Goal: Information Seeking & Learning: Check status

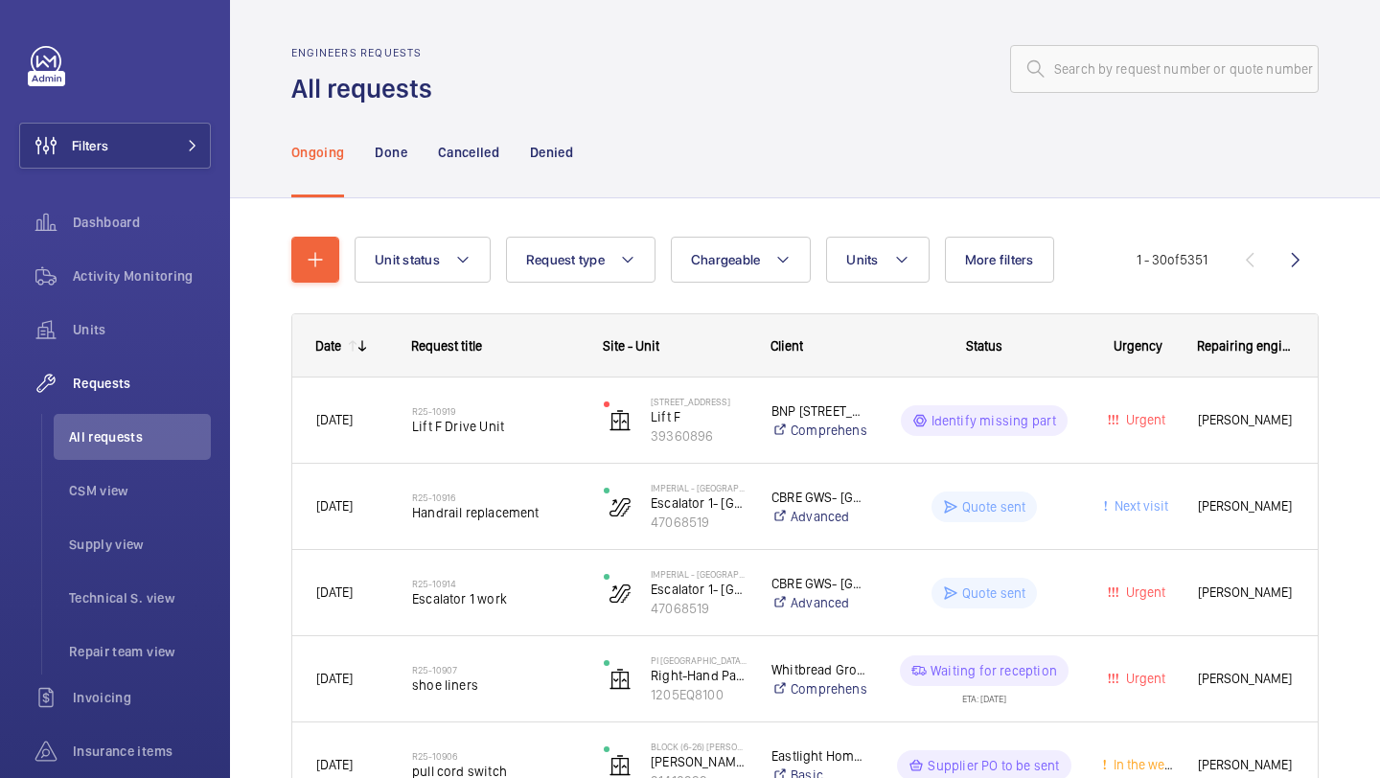
click at [1085, 90] on input "text" at bounding box center [1164, 69] width 309 height 48
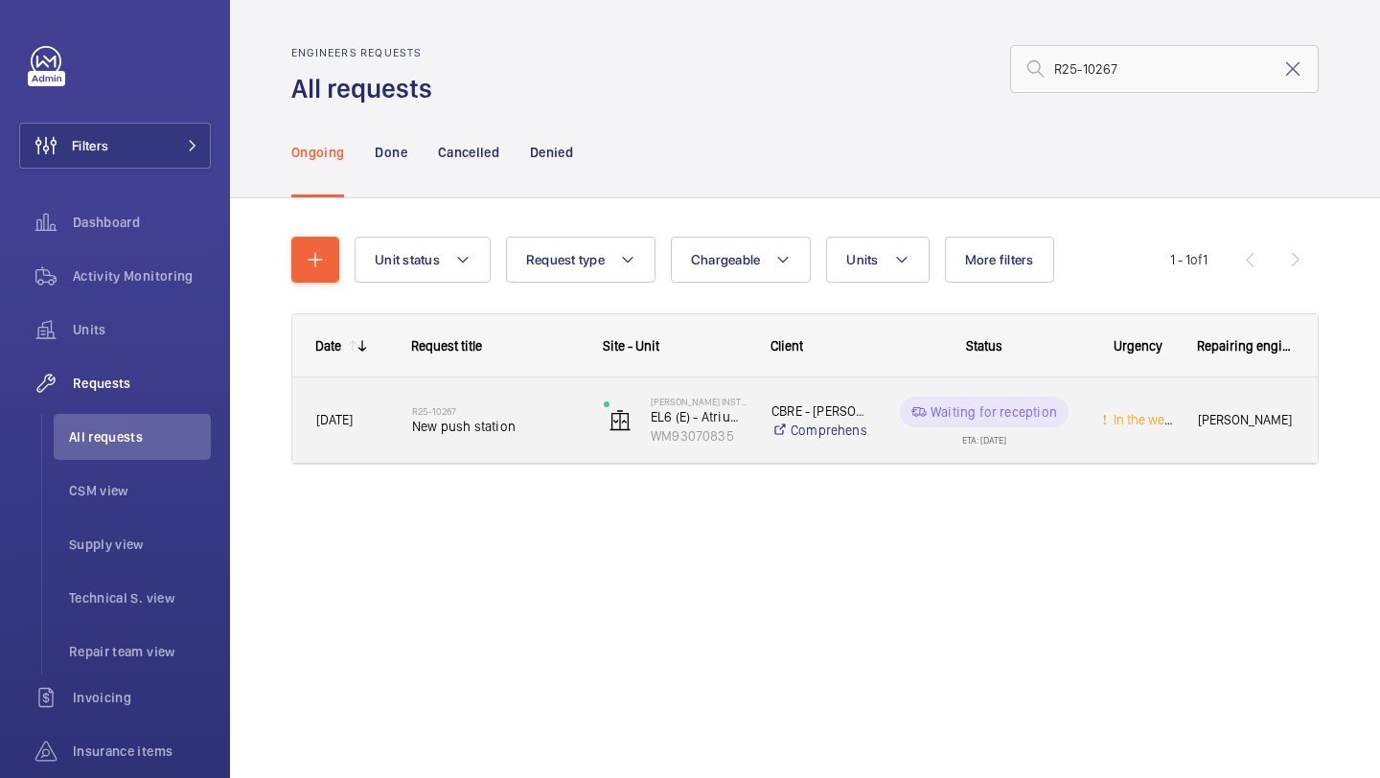
type input "R25-10267"
click at [543, 394] on div "R25-10267 New push station" at bounding box center [495, 421] width 167 height 56
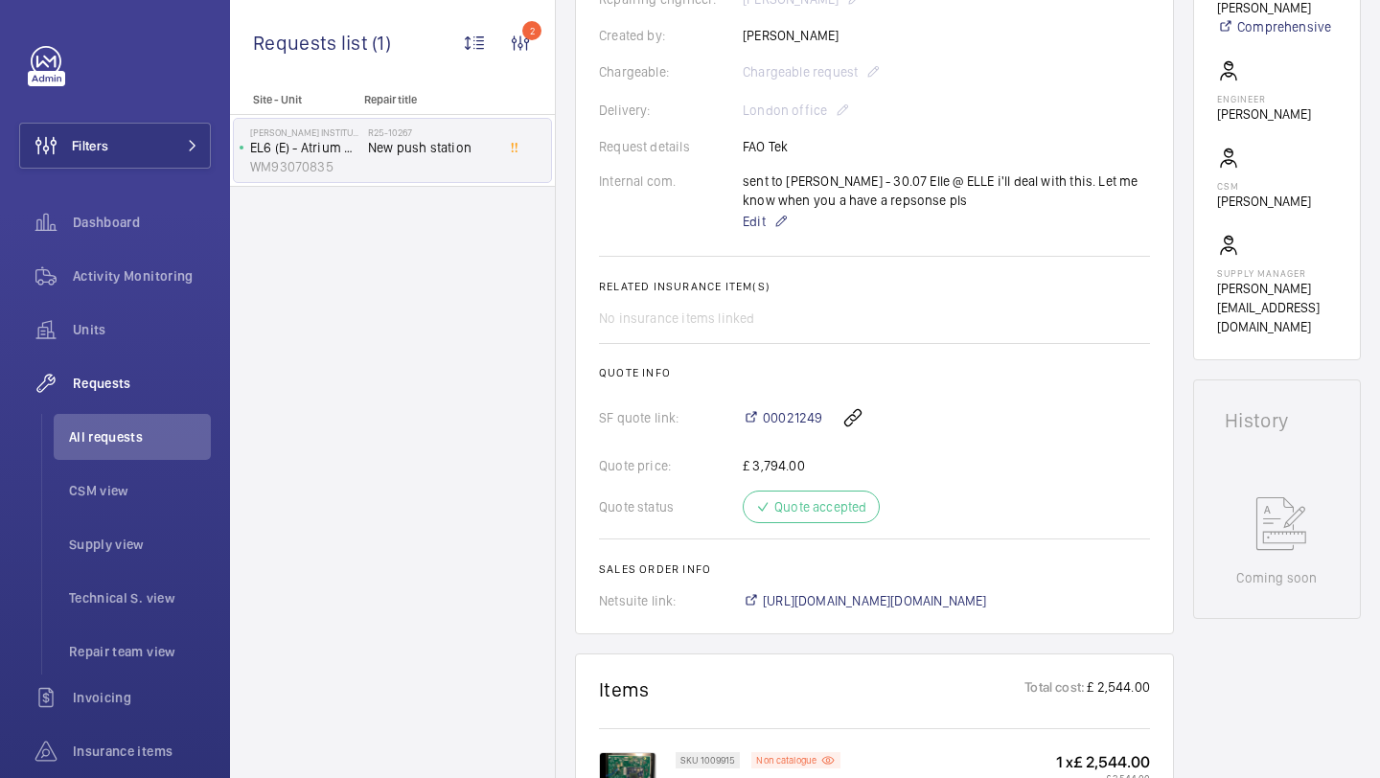
scroll to position [654, 0]
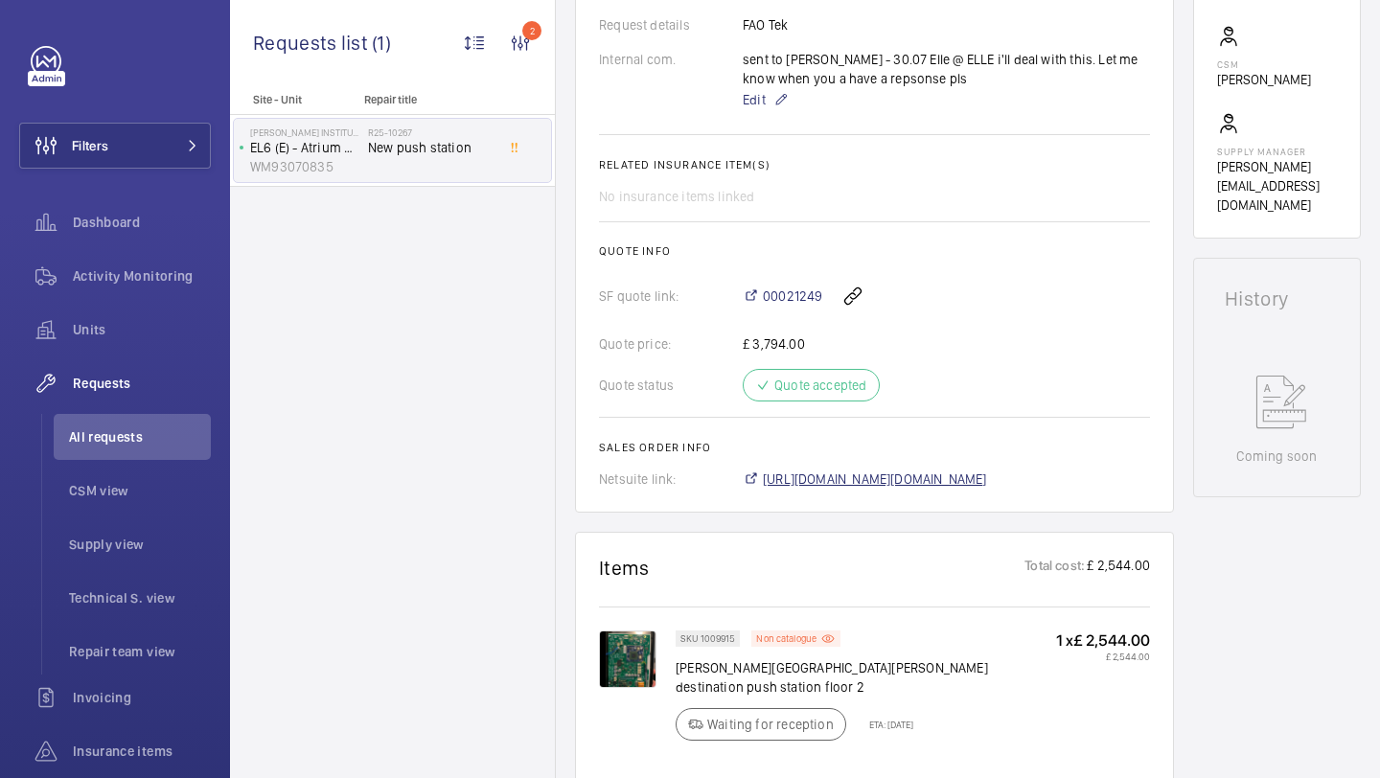
click at [792, 482] on span "[URL][DOMAIN_NAME][DOMAIN_NAME]" at bounding box center [875, 479] width 224 height 19
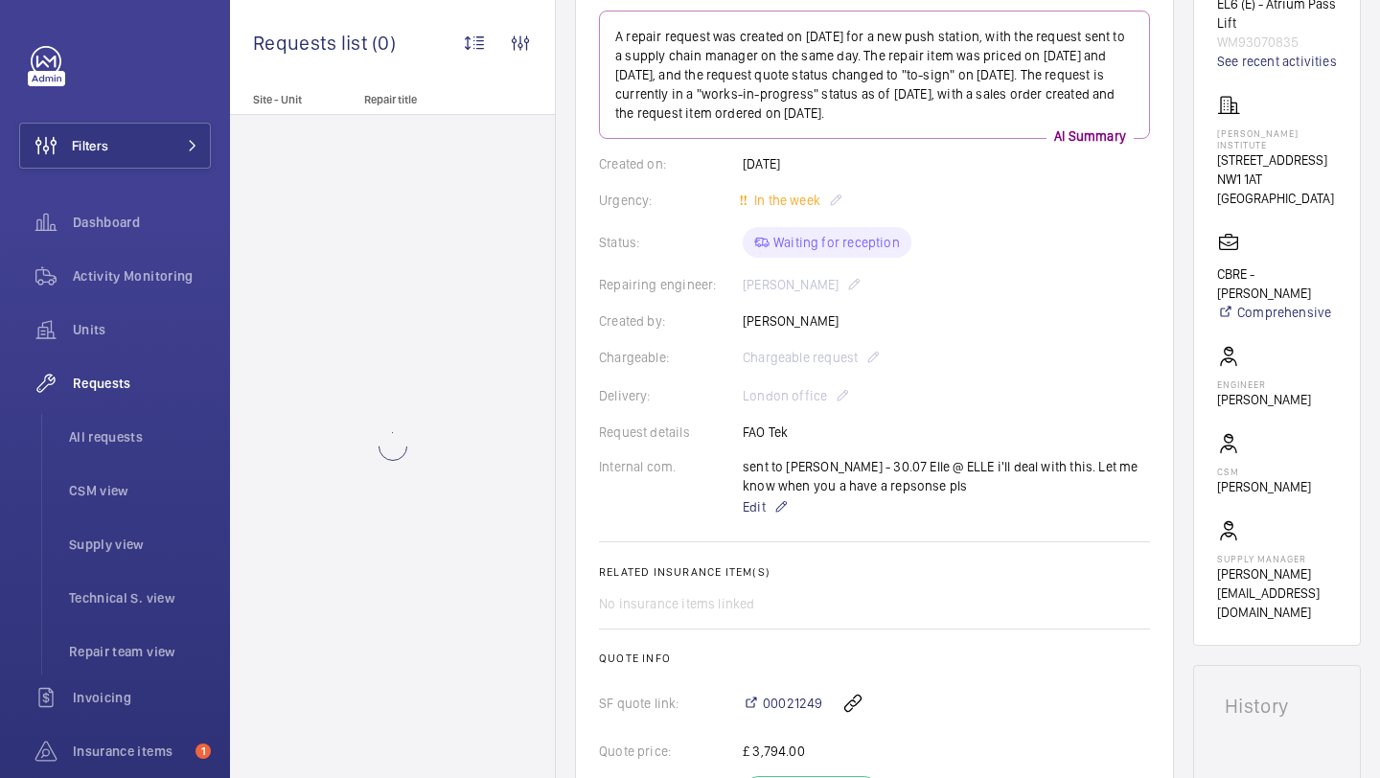
scroll to position [263, 0]
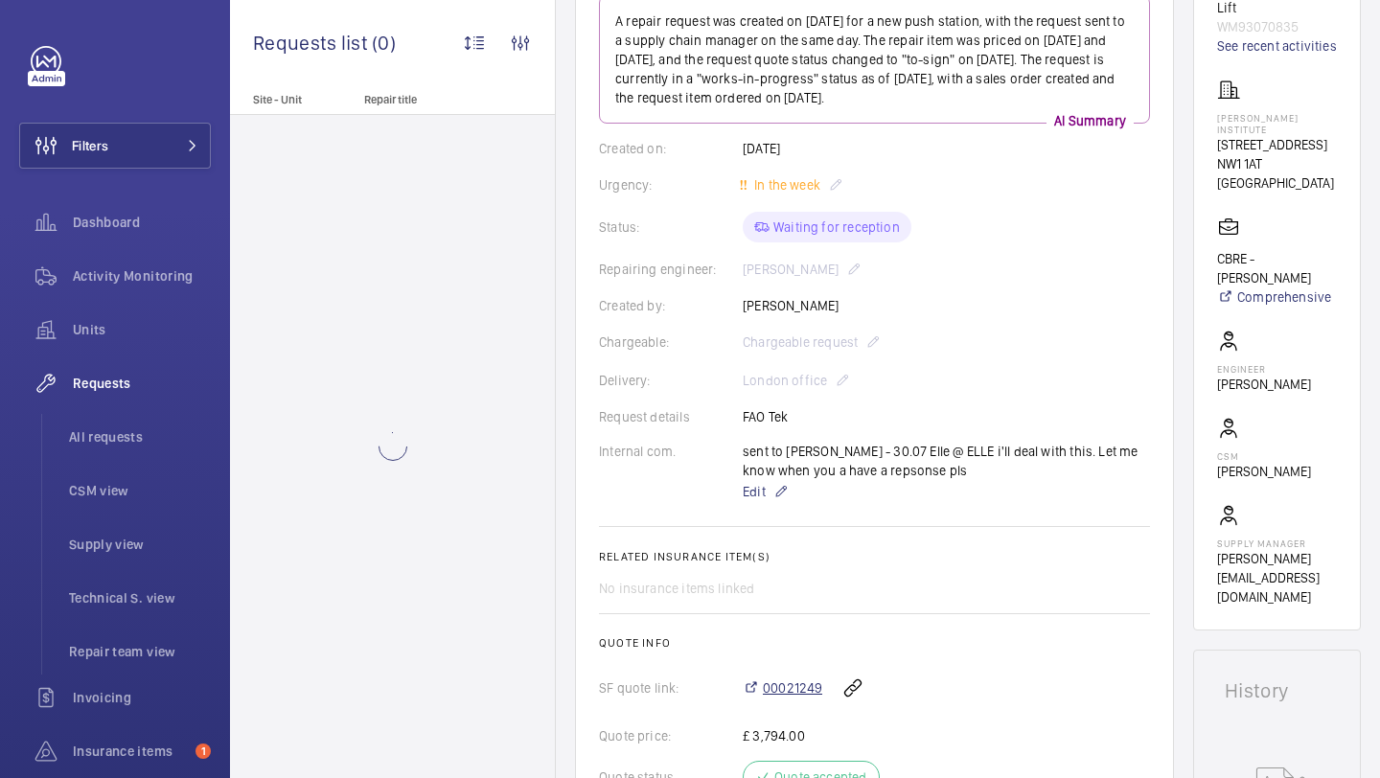
click at [786, 680] on span "00021249" at bounding box center [792, 687] width 59 height 19
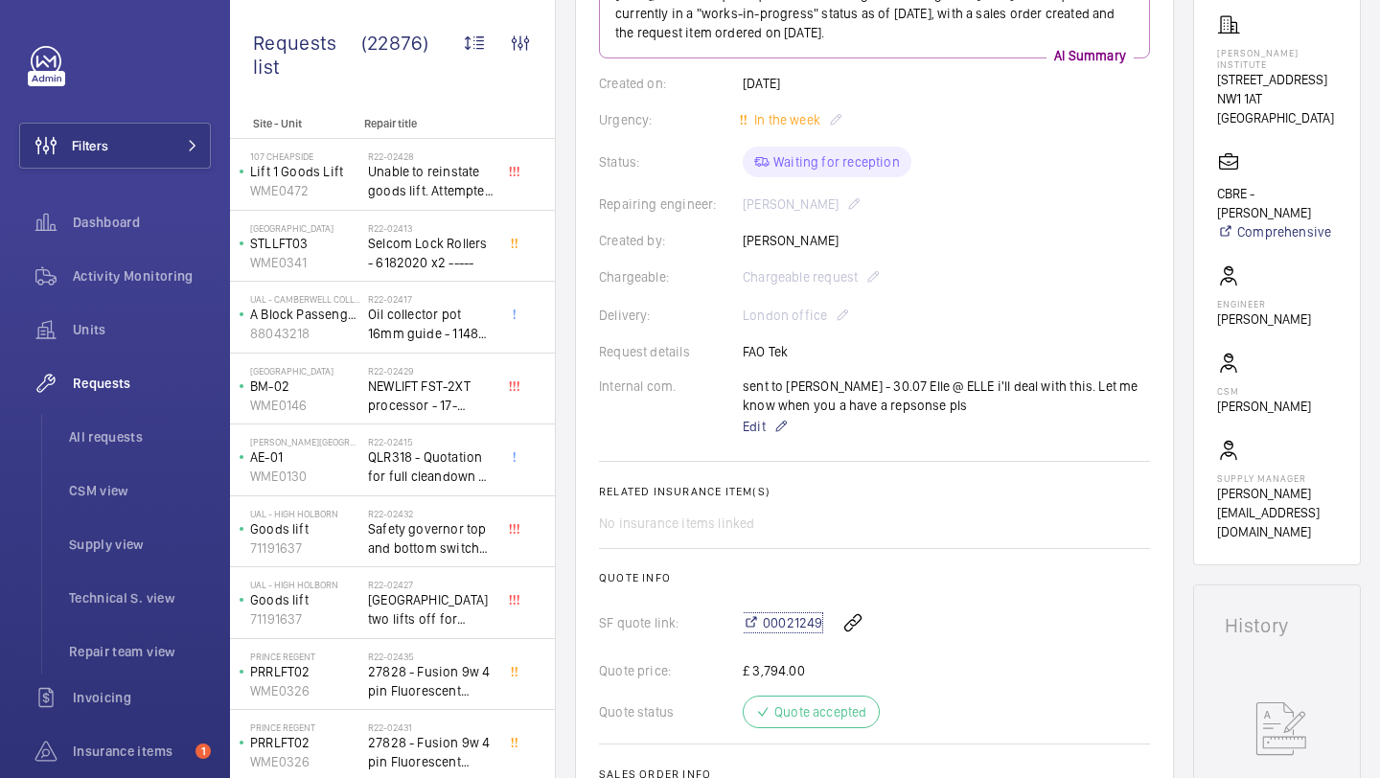
scroll to position [834, 0]
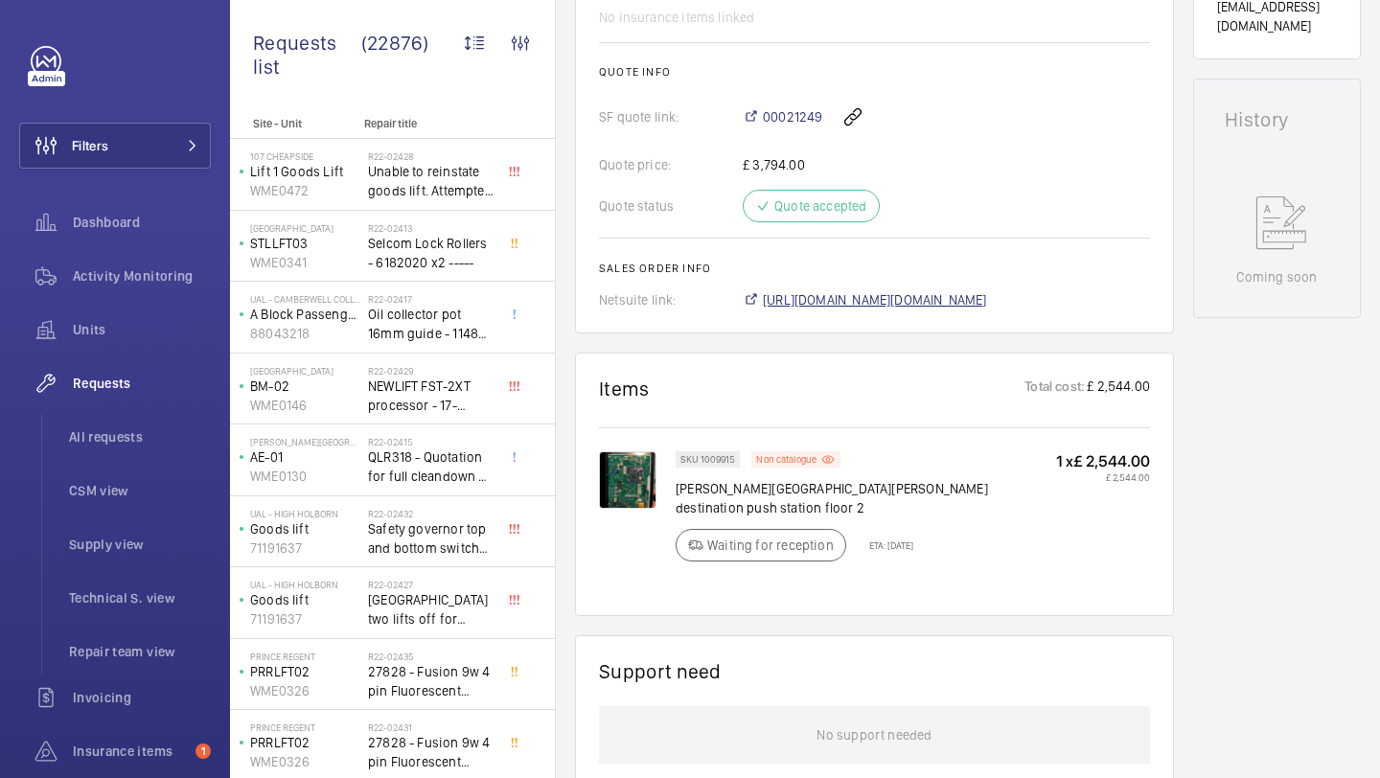
click at [799, 309] on span "[URL][DOMAIN_NAME][DOMAIN_NAME]" at bounding box center [875, 299] width 224 height 19
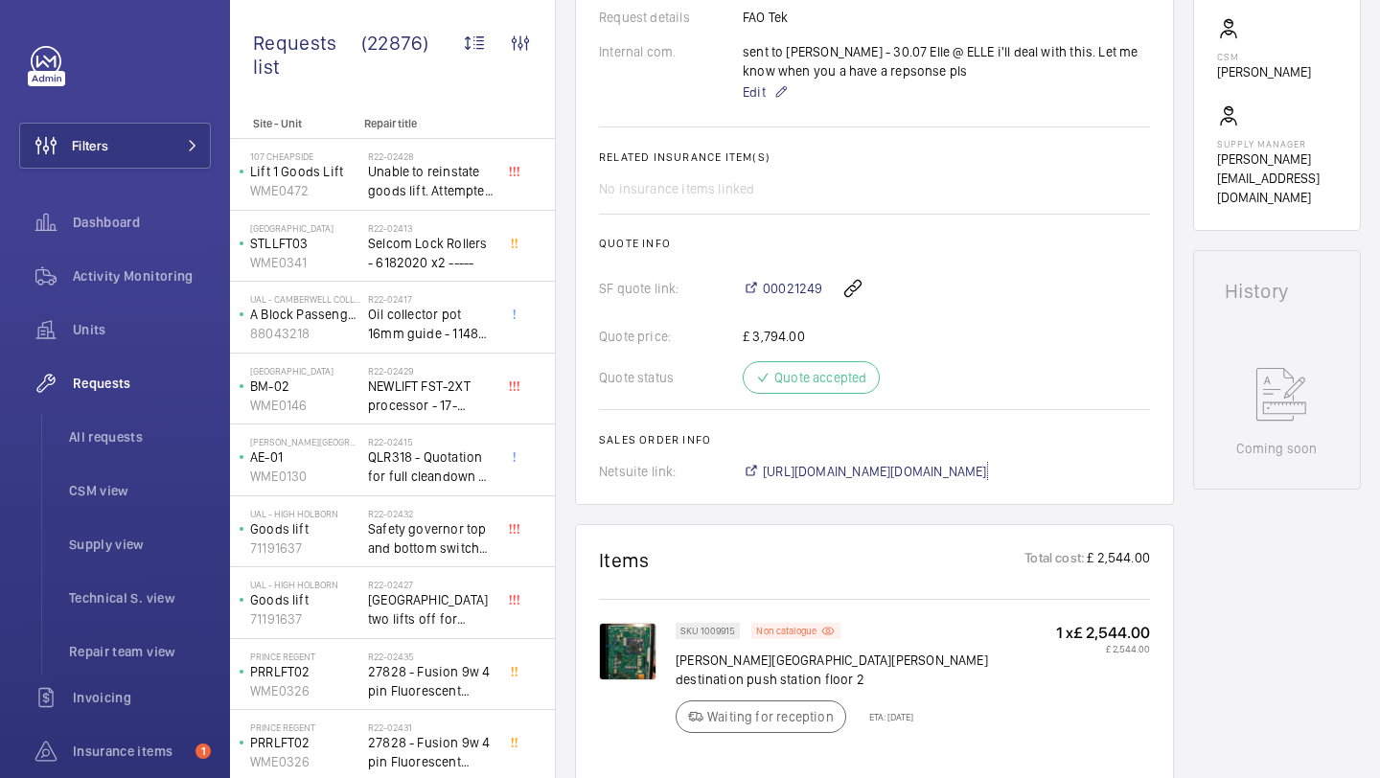
scroll to position [453, 0]
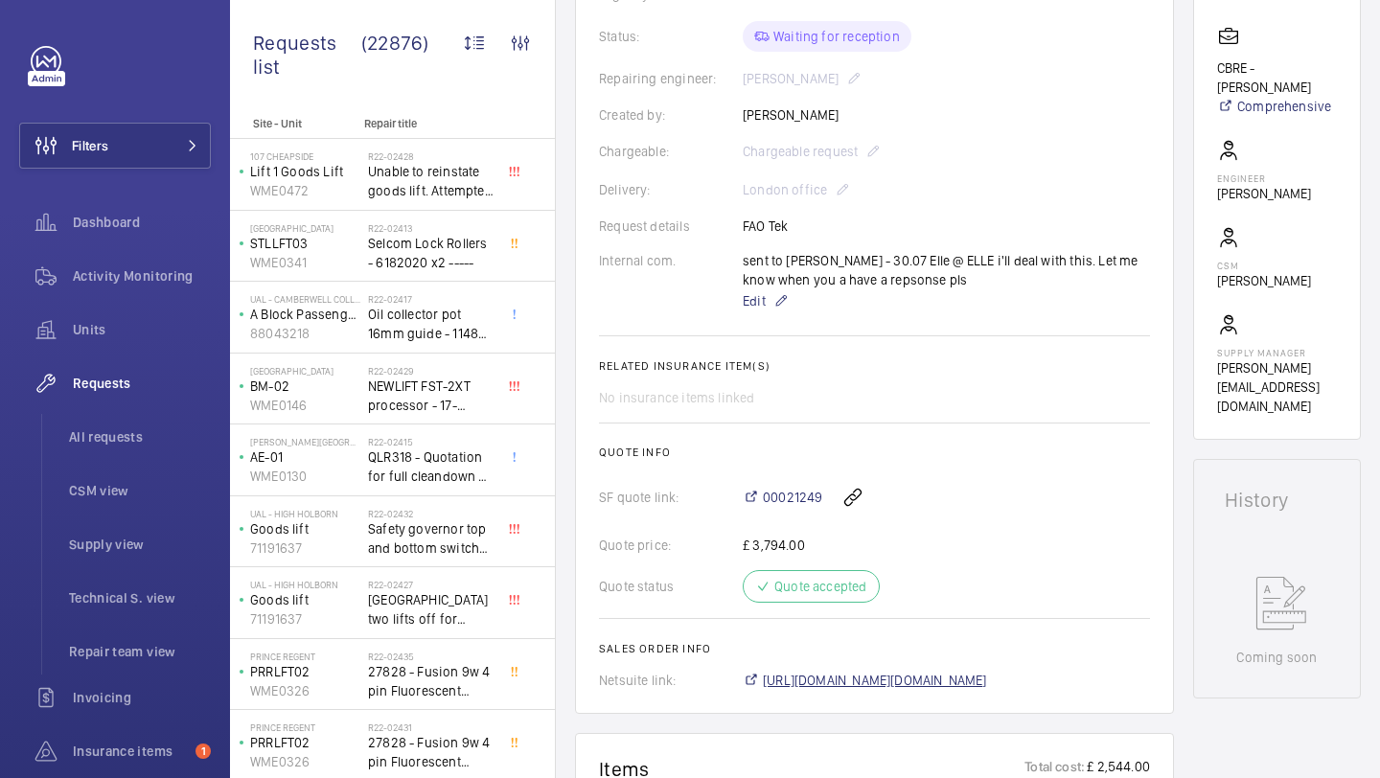
click at [797, 685] on span "[URL][DOMAIN_NAME][DOMAIN_NAME]" at bounding box center [875, 680] width 224 height 19
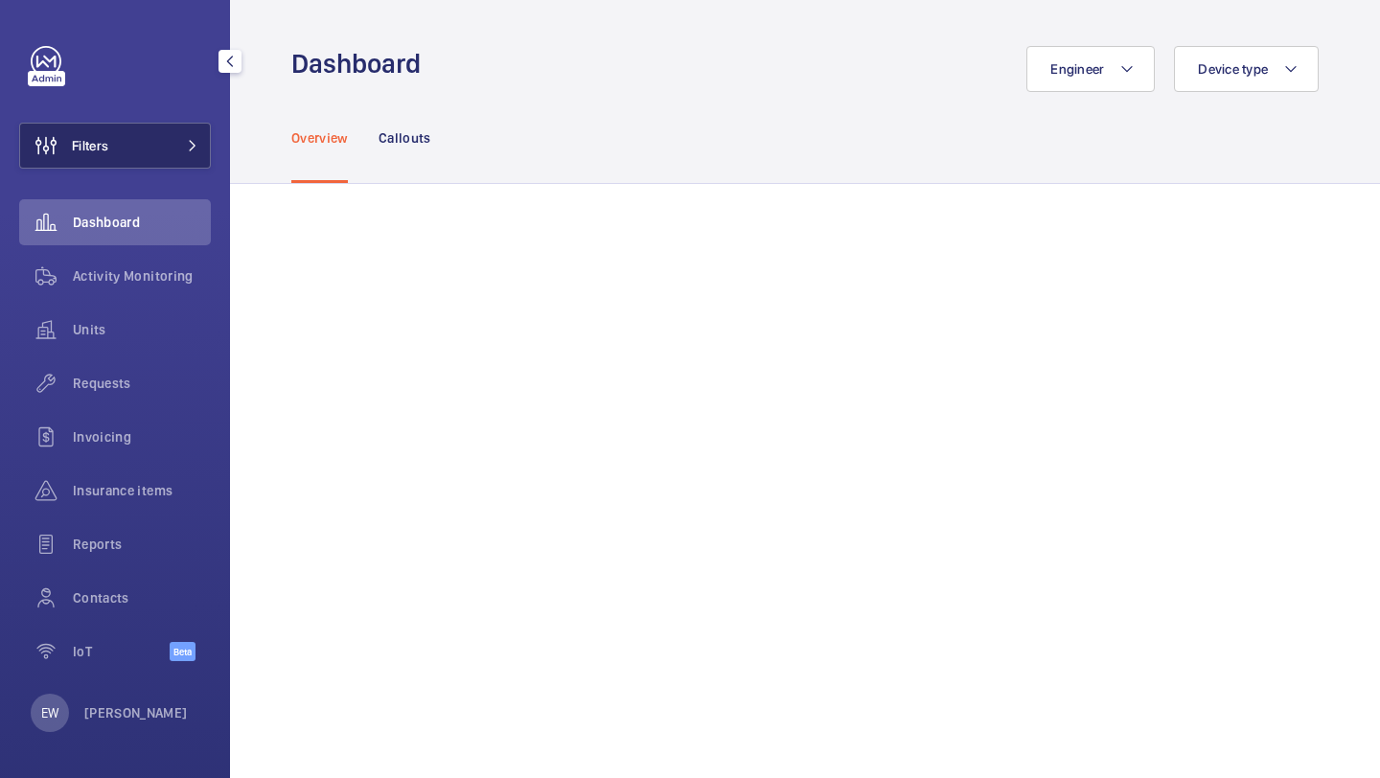
drag, startPoint x: 159, startPoint y: 133, endPoint x: 169, endPoint y: 134, distance: 9.6
click at [159, 133] on button "Filters" at bounding box center [115, 146] width 192 height 46
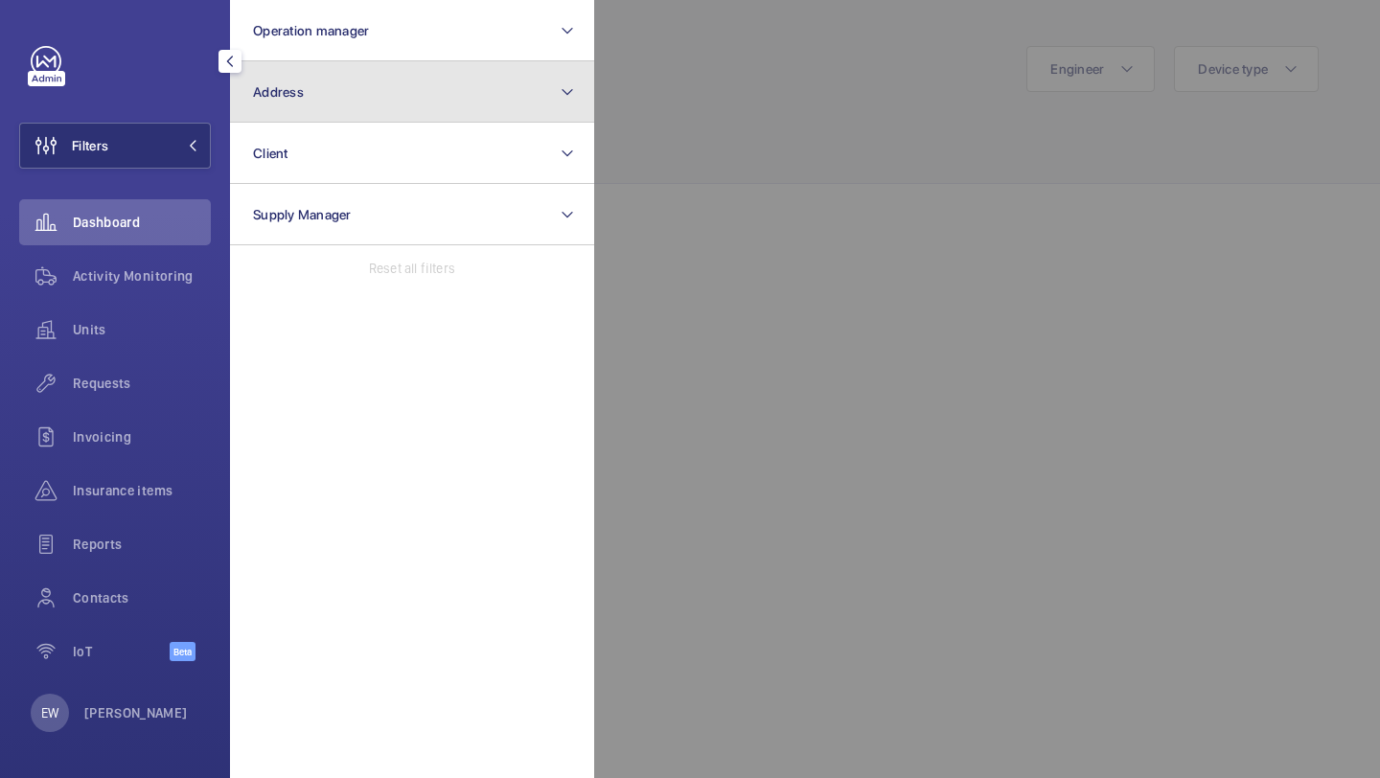
click at [279, 87] on span "Address" at bounding box center [278, 91] width 51 height 15
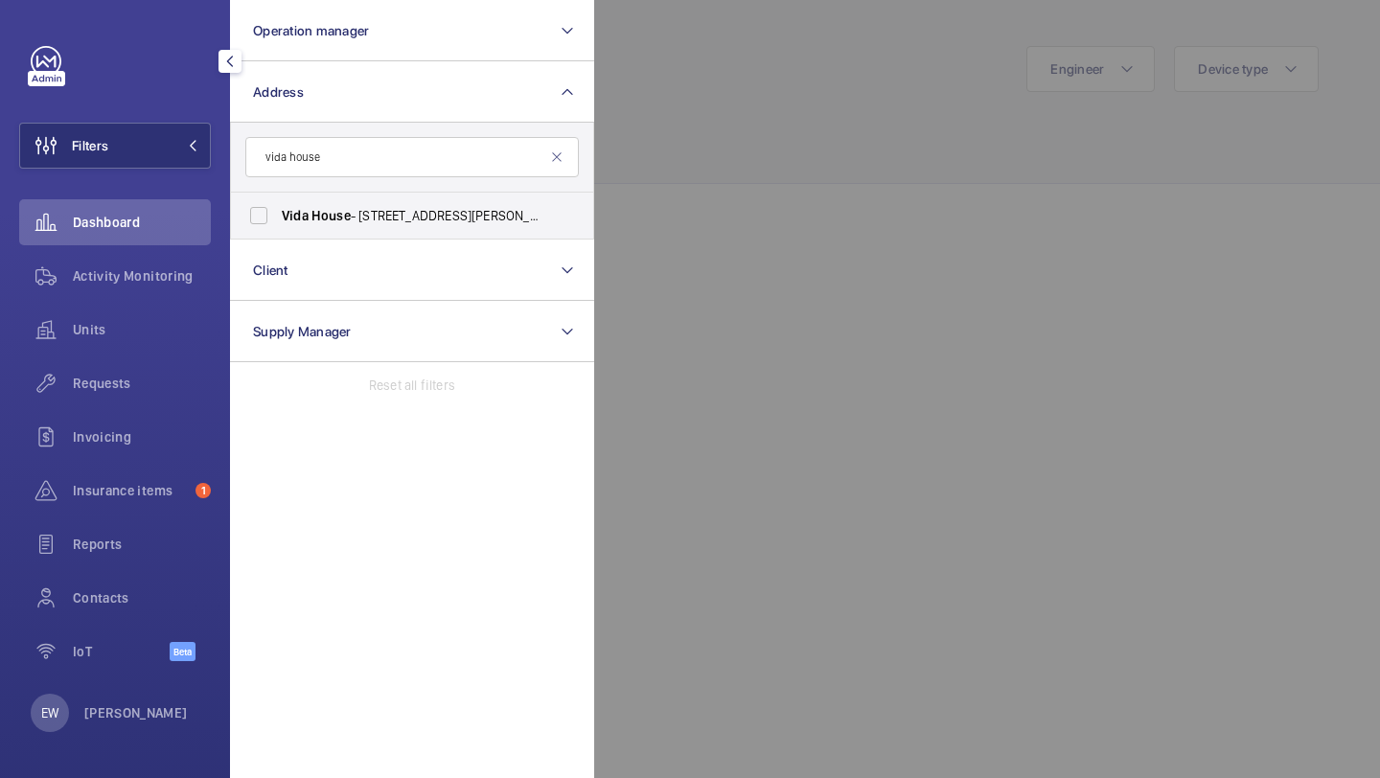
type input "vida house"
click at [330, 190] on form "vida house" at bounding box center [412, 158] width 362 height 70
click at [330, 201] on label "Vida House - 50 Trundley's Rd, LONDON SE8 5EJ" at bounding box center [397, 216] width 333 height 46
click at [278, 201] on input "Vida House - 50 Trundley's Rd, LONDON SE8 5EJ" at bounding box center [259, 215] width 38 height 38
checkbox input "true"
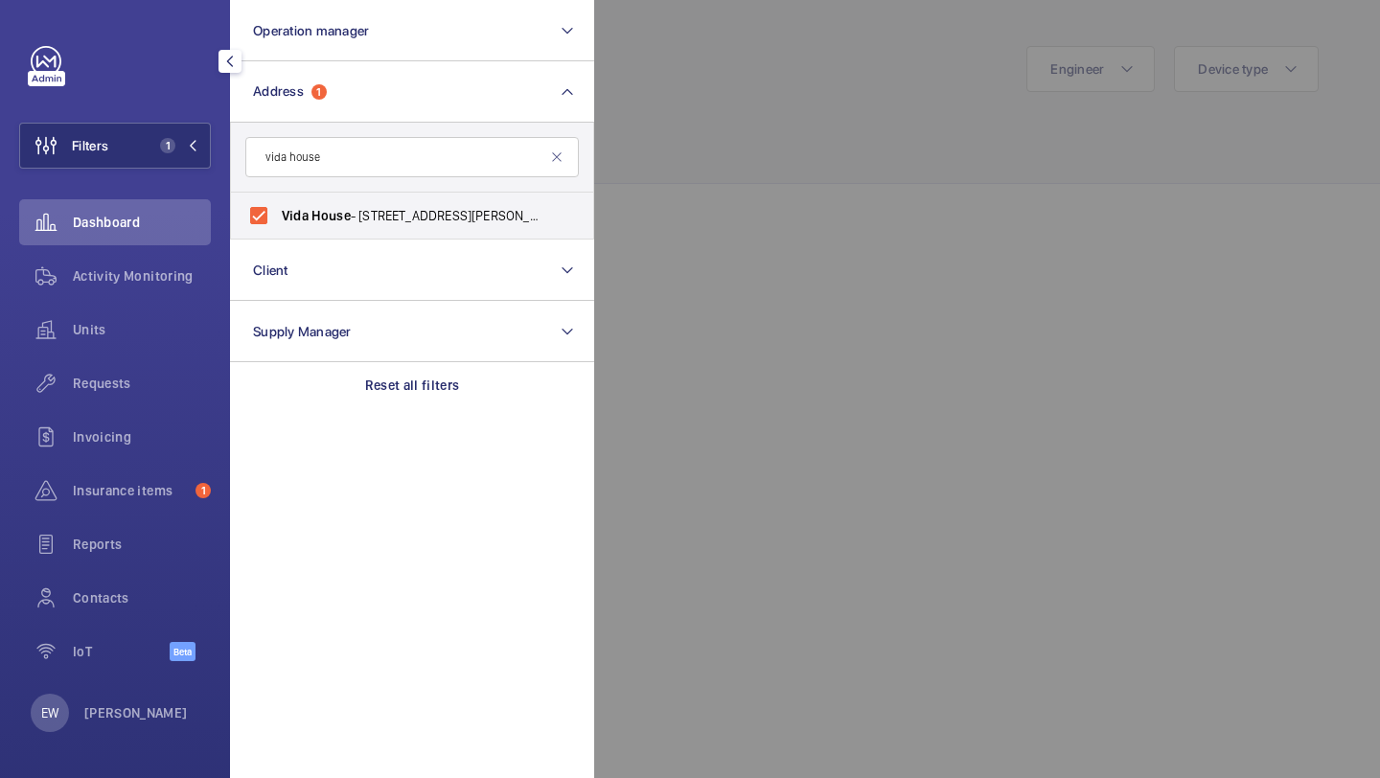
click at [168, 356] on div "Units" at bounding box center [115, 334] width 192 height 54
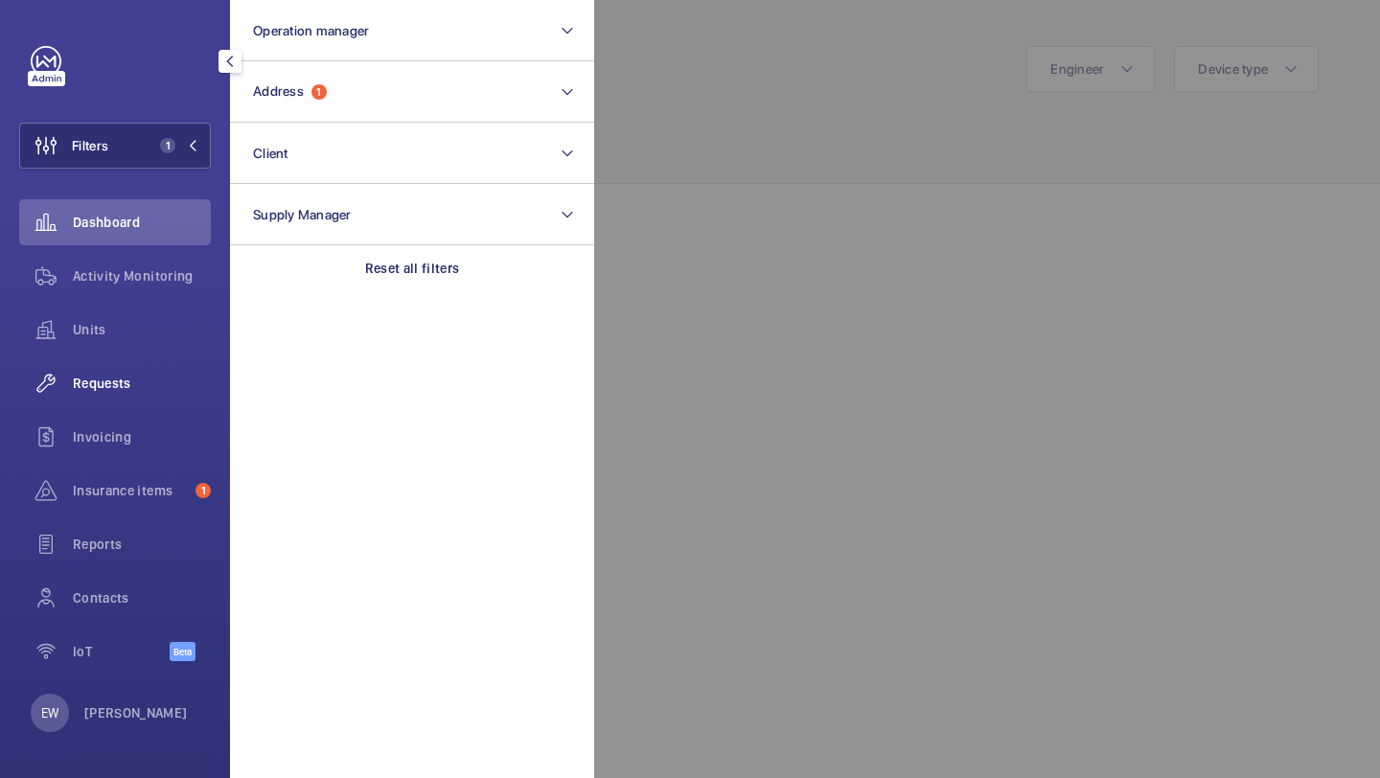
click at [165, 365] on div "Requests" at bounding box center [115, 383] width 192 height 46
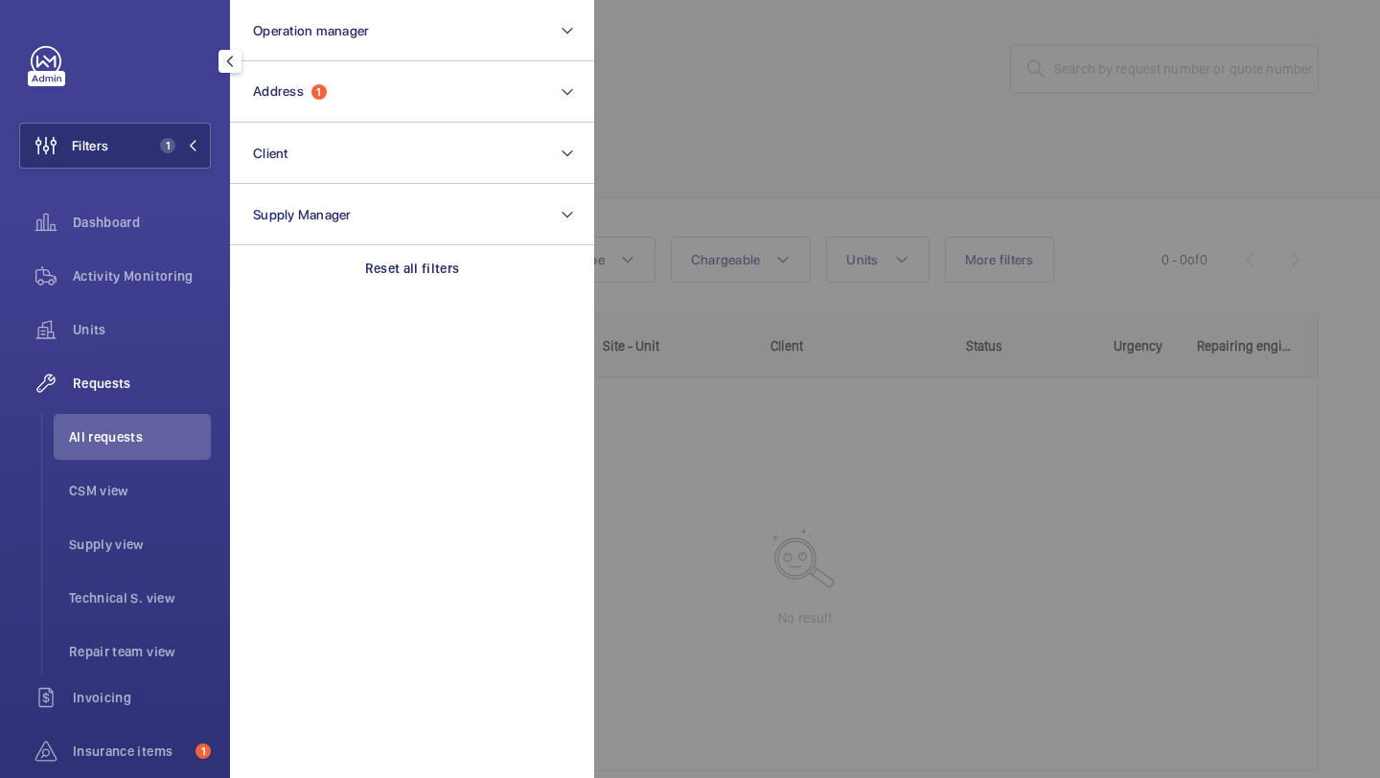
click at [738, 154] on div at bounding box center [1284, 389] width 1380 height 778
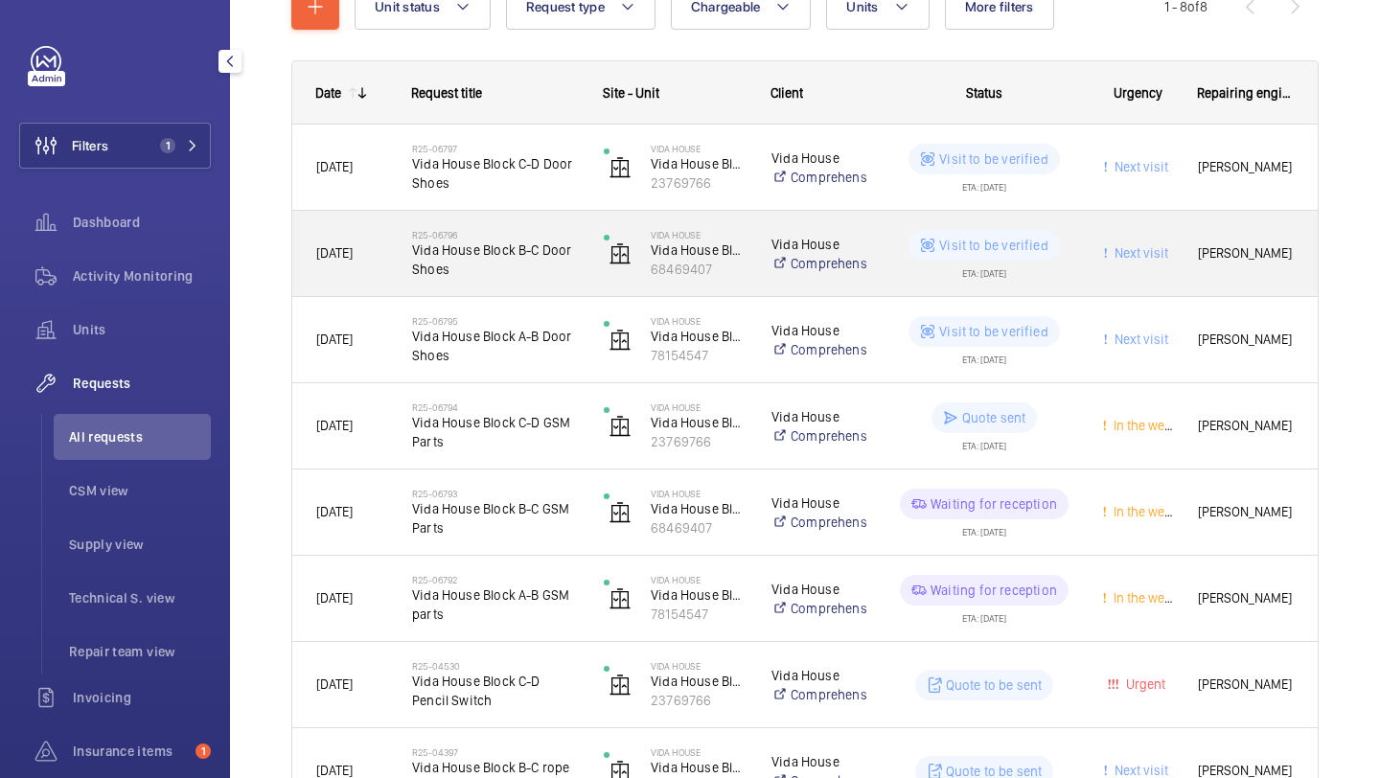
scroll to position [382, 0]
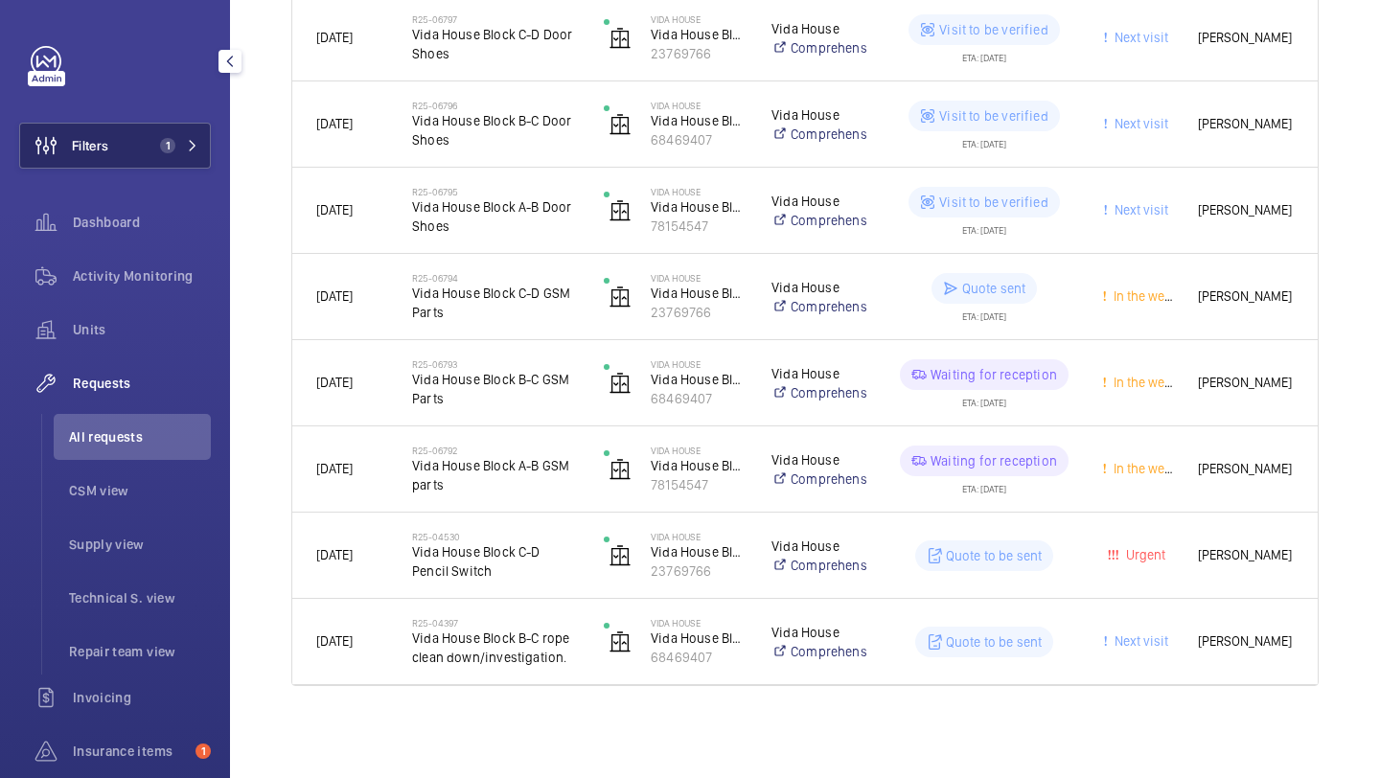
click at [154, 144] on span "1" at bounding box center [163, 145] width 23 height 15
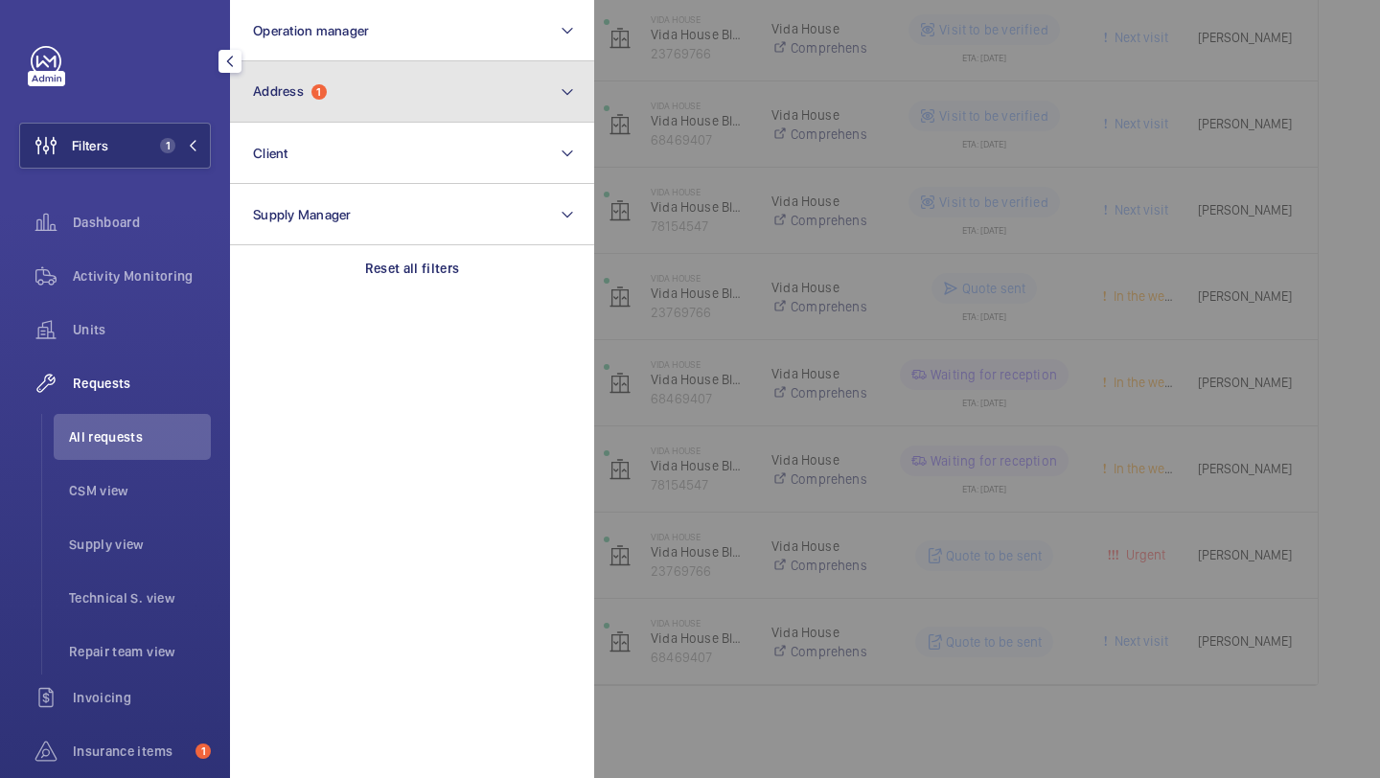
click at [252, 98] on button "Address 1" at bounding box center [412, 91] width 364 height 61
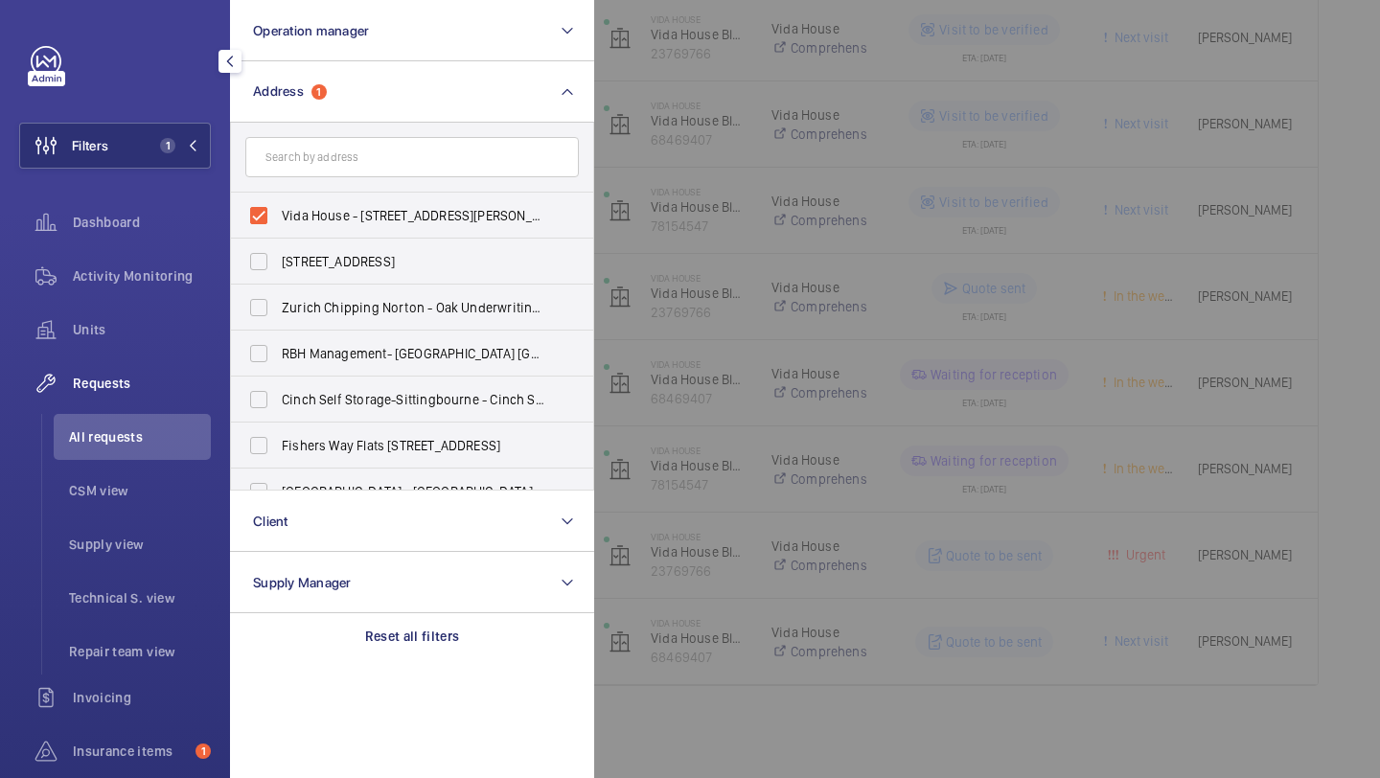
click at [687, 62] on div at bounding box center [1284, 389] width 1380 height 778
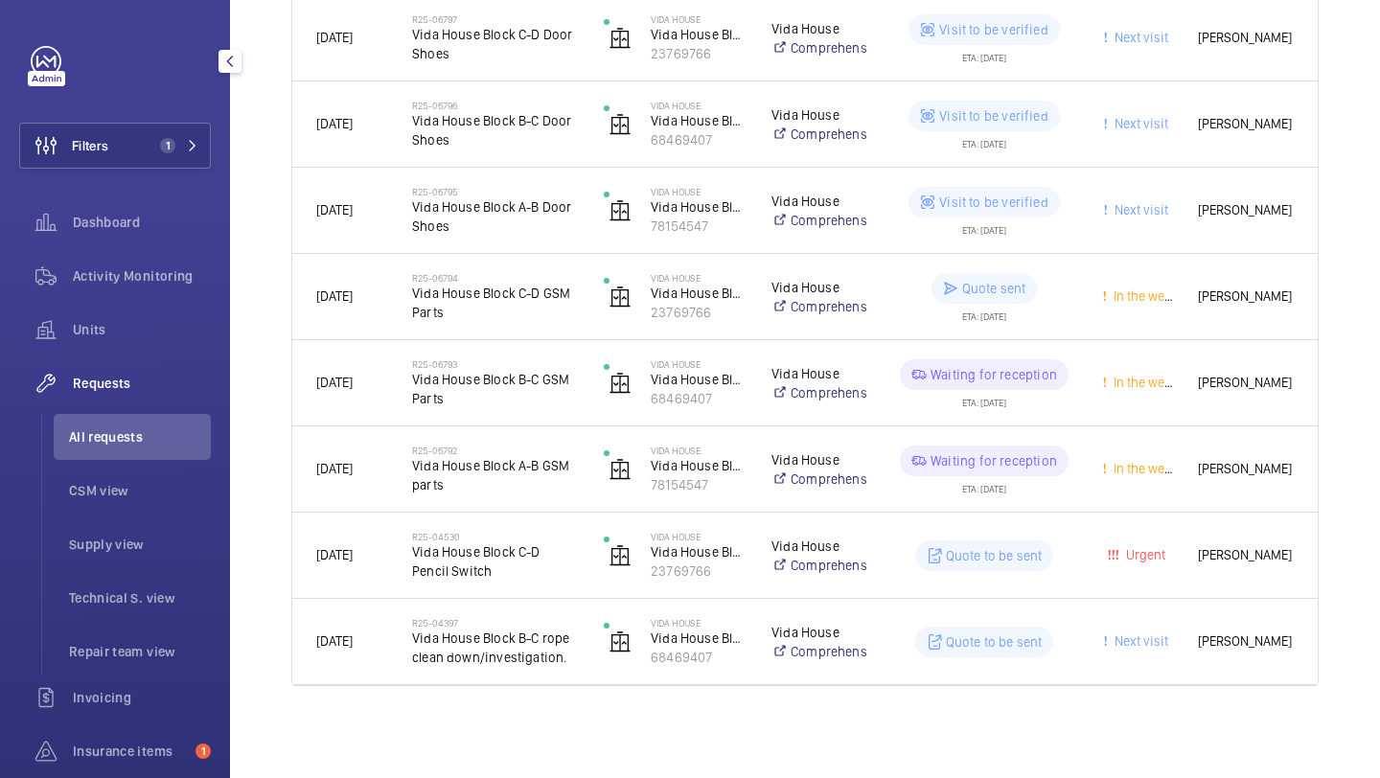
scroll to position [0, 0]
